Goal: Task Accomplishment & Management: Manage account settings

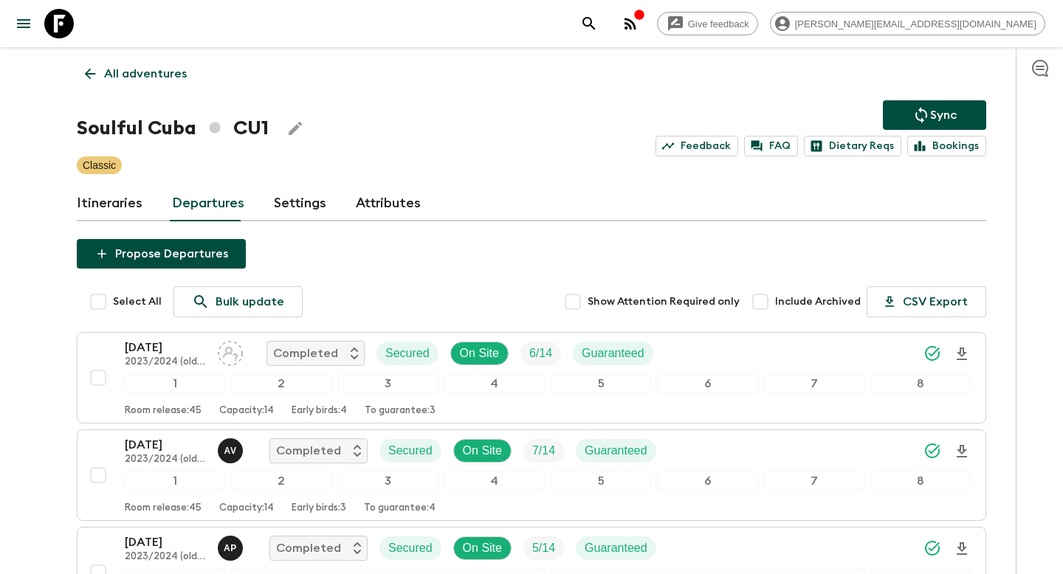
click at [157, 70] on p "All adventures" at bounding box center [145, 74] width 83 height 18
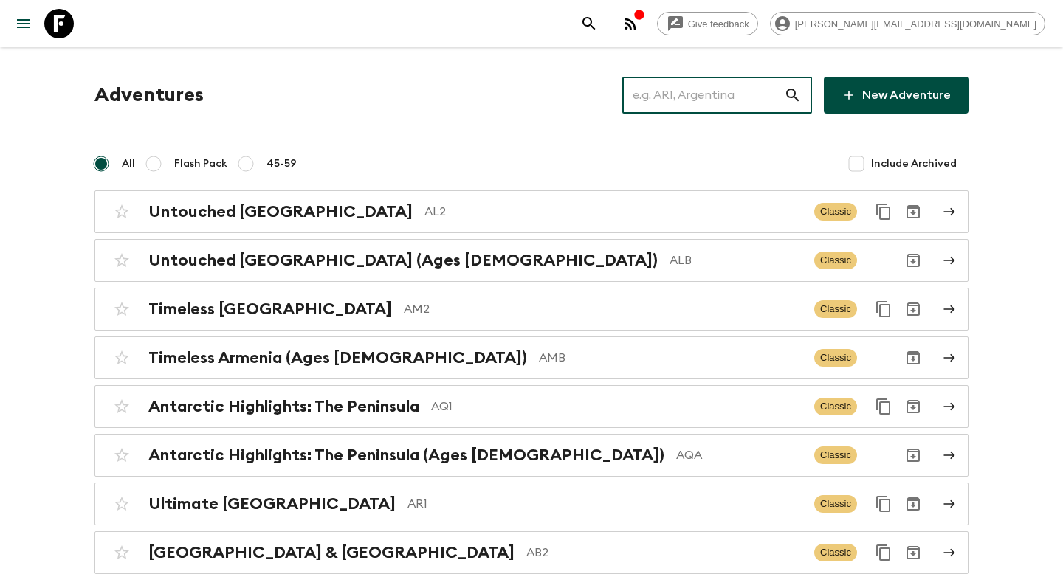
click at [716, 92] on input "text" at bounding box center [703, 95] width 162 height 41
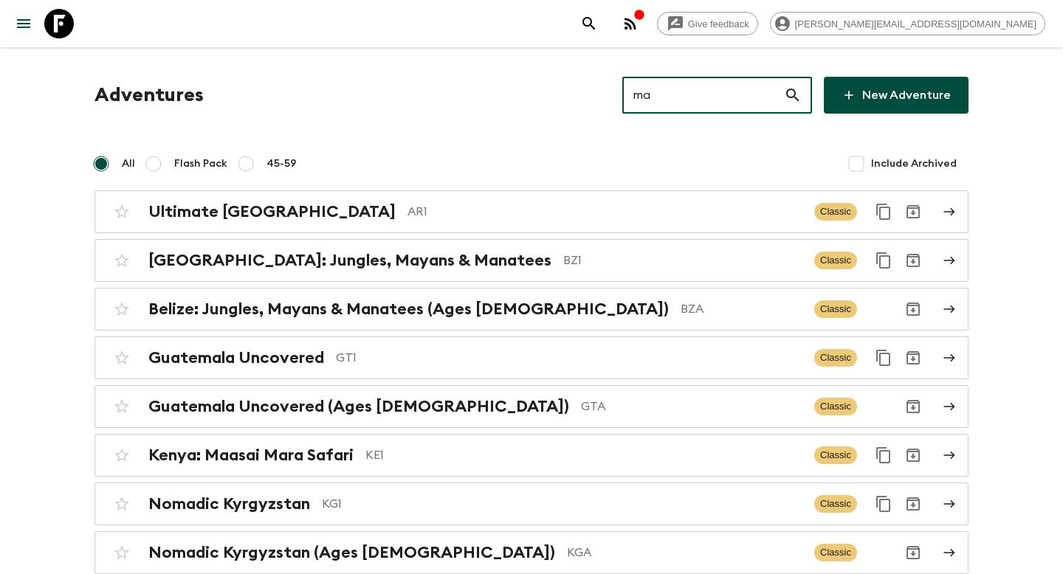
type input "ma4"
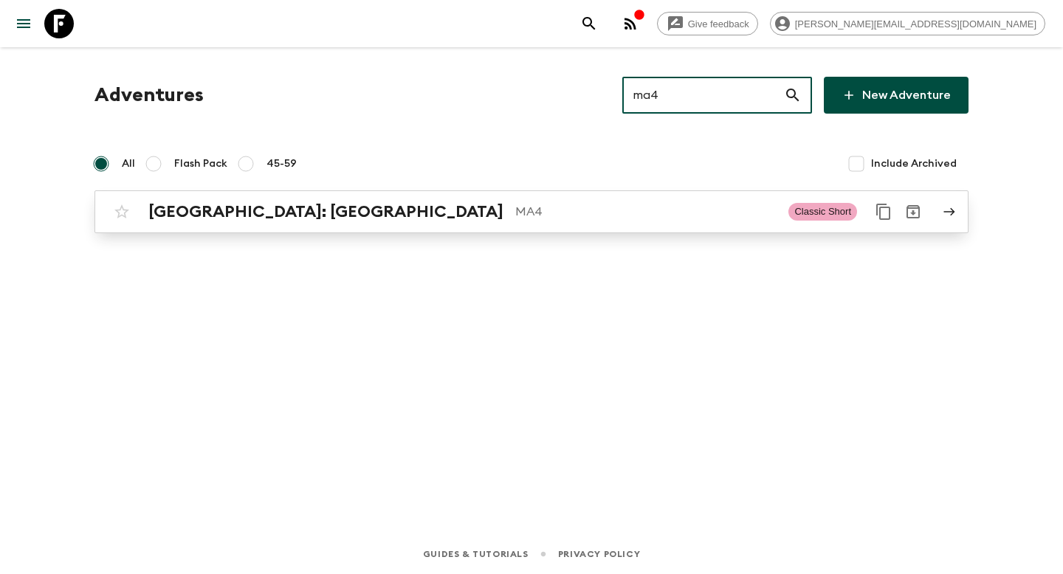
click at [613, 213] on p "MA4" at bounding box center [645, 212] width 261 height 18
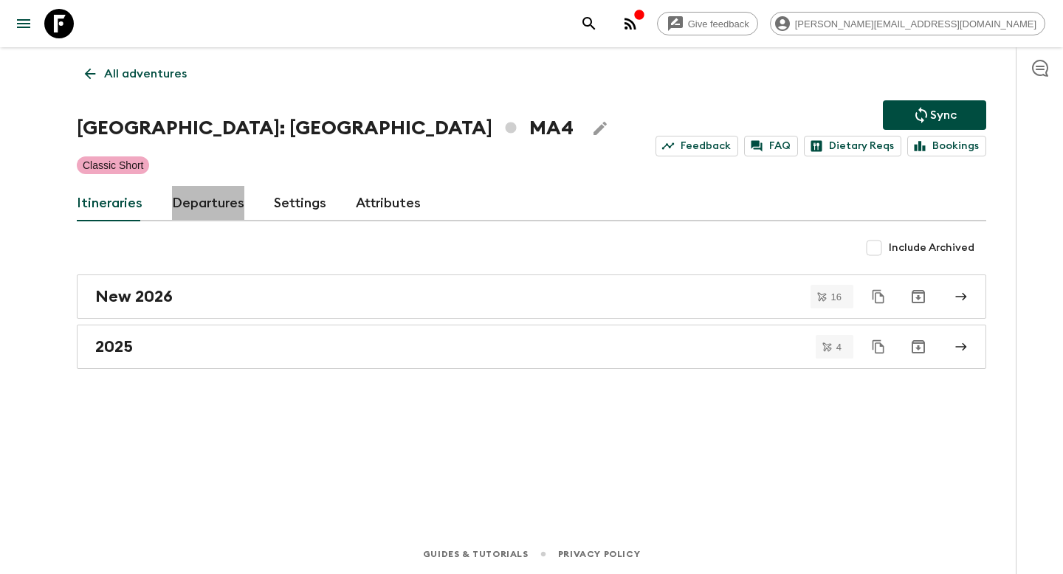
click at [213, 209] on link "Departures" at bounding box center [208, 203] width 72 height 35
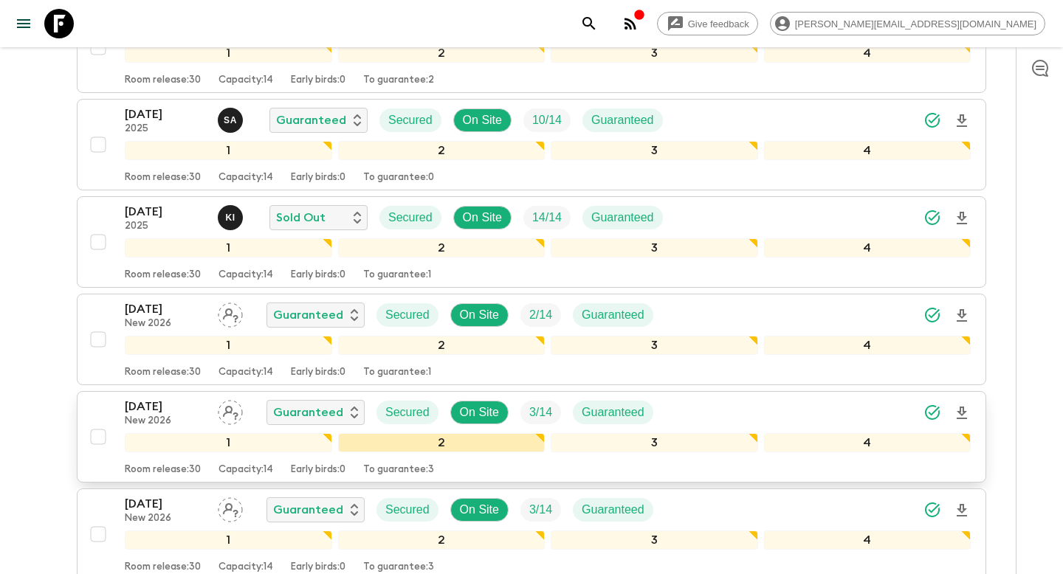
scroll to position [1522, 0]
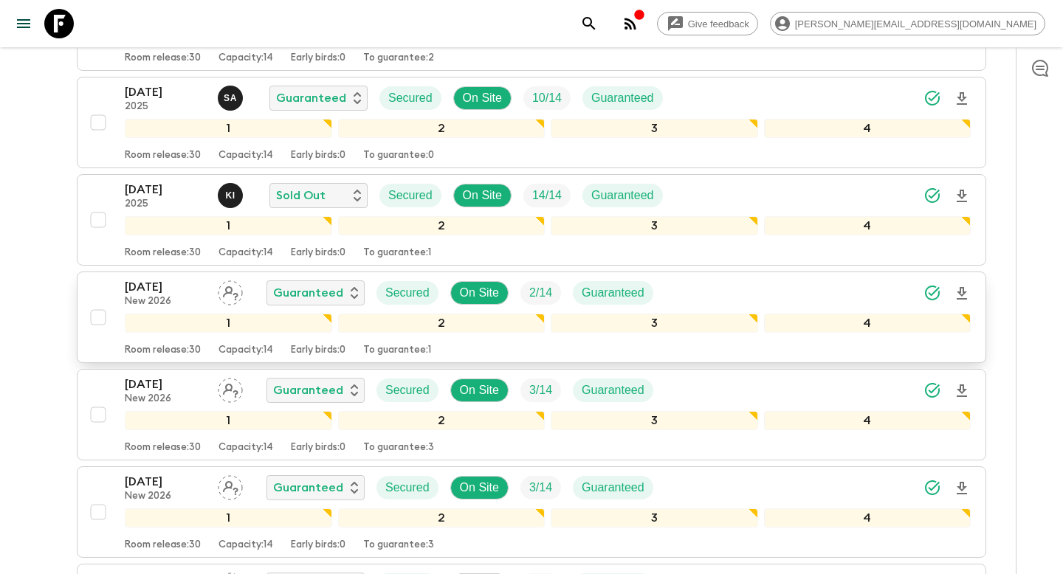
click at [713, 290] on div "[DATE] New 2026 Guaranteed Secured On Site 2 / 14 Guaranteed" at bounding box center [548, 293] width 846 height 30
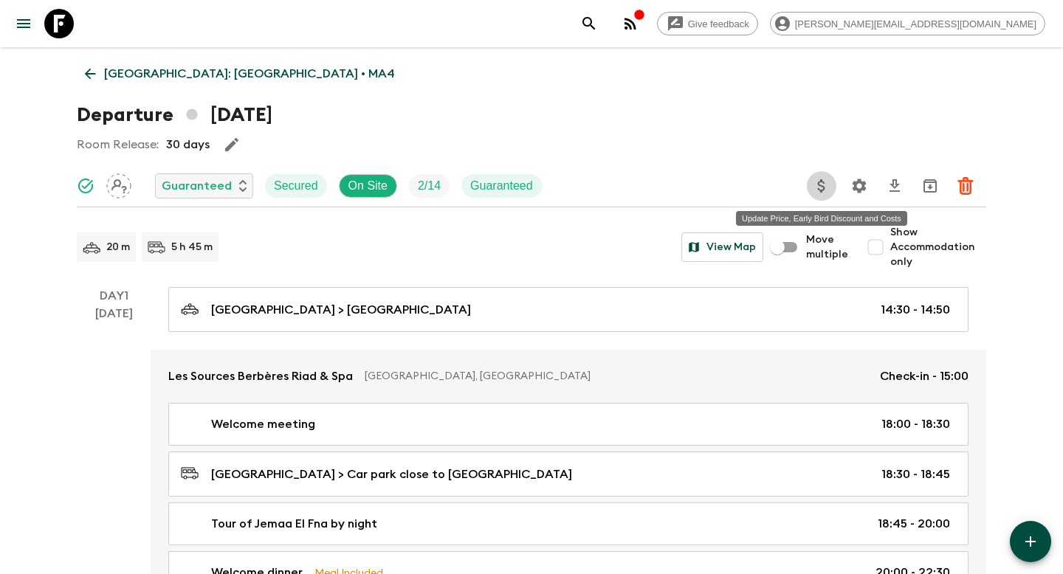
click at [823, 181] on icon "Update Price, Early Bird Discount and Costs" at bounding box center [822, 186] width 18 height 18
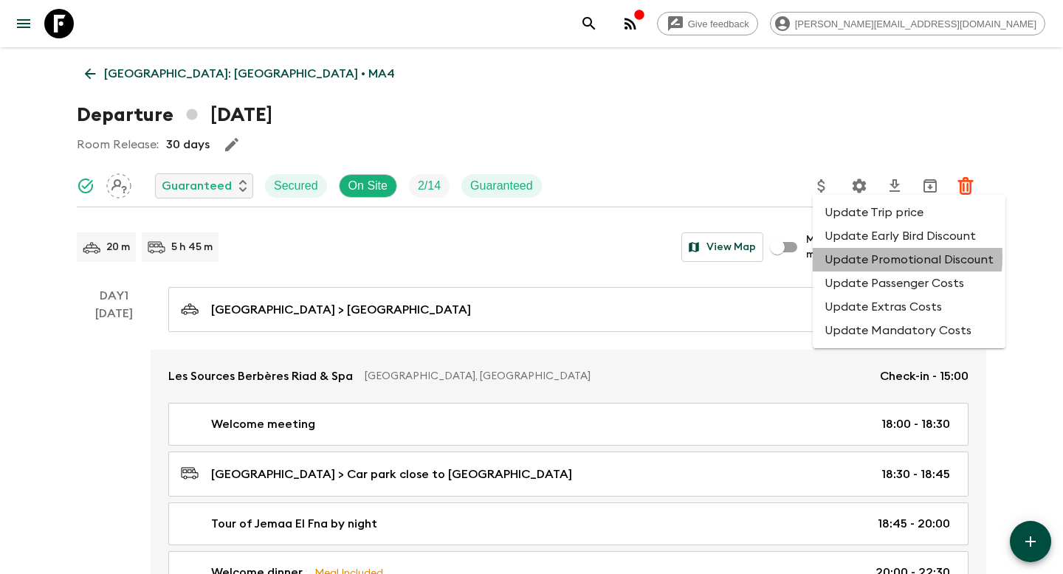
click at [849, 258] on li "Update Promotional Discount" at bounding box center [909, 260] width 193 height 24
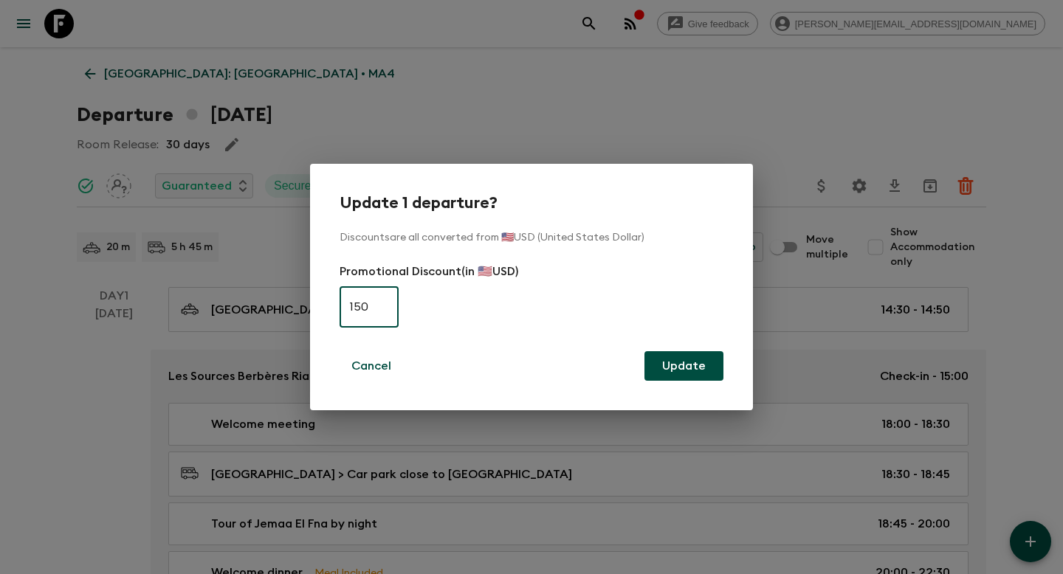
click at [392, 308] on input "150" at bounding box center [369, 306] width 59 height 41
type input "0"
click at [709, 362] on button "Update" at bounding box center [683, 366] width 79 height 30
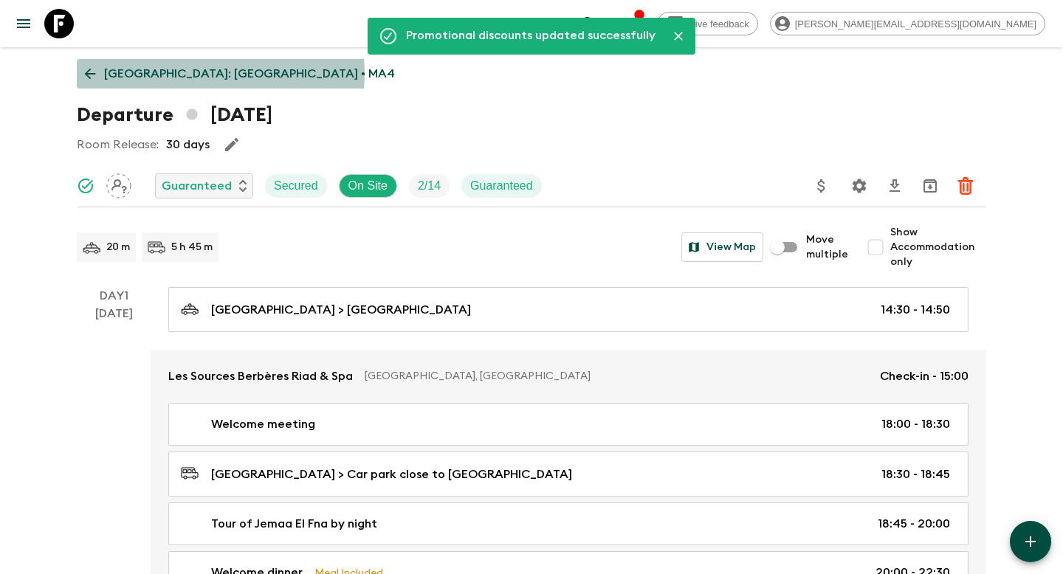
click at [220, 74] on p "[GEOGRAPHIC_DATA]: [GEOGRAPHIC_DATA] • MA4" at bounding box center [249, 74] width 291 height 18
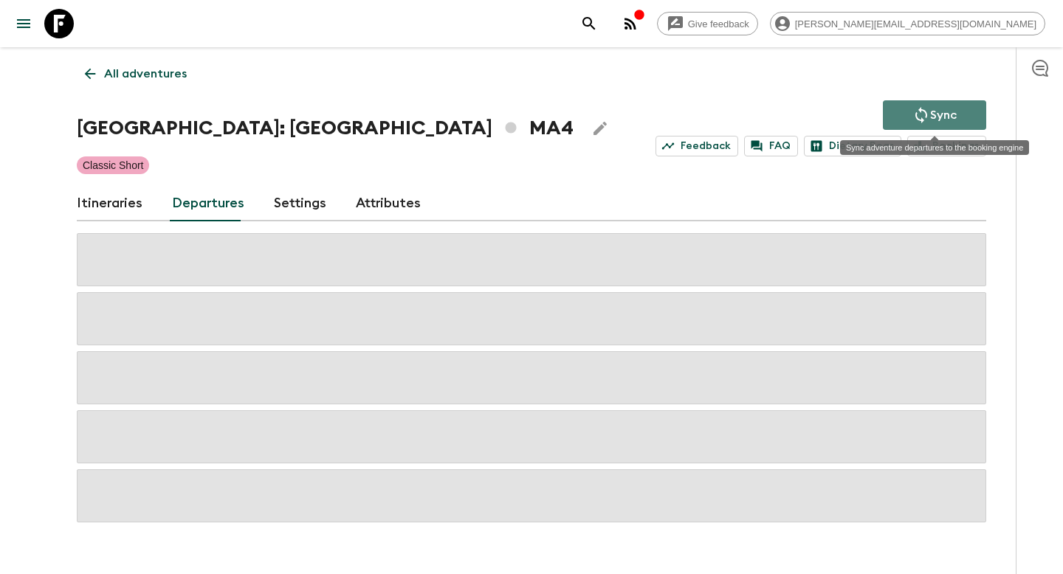
click at [918, 113] on icon "Sync adventure departures to the booking engine" at bounding box center [921, 115] width 18 height 18
